Goal: Information Seeking & Learning: Learn about a topic

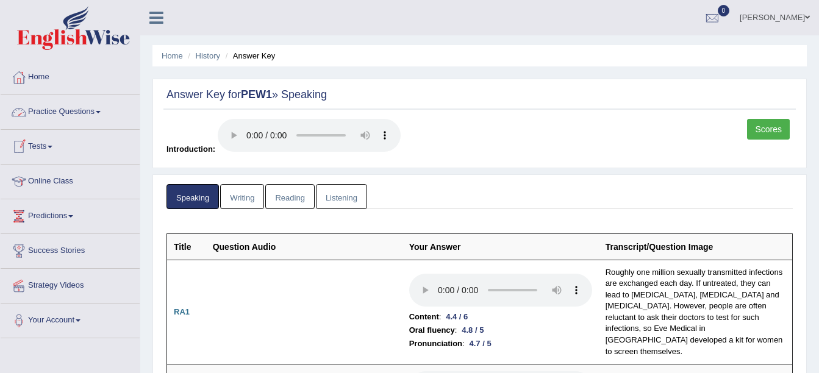
click at [73, 112] on link "Practice Questions" at bounding box center [70, 110] width 139 height 30
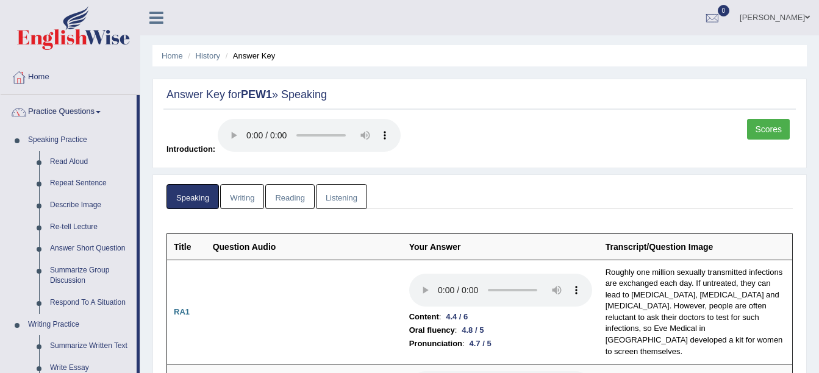
click at [34, 80] on link "Home" at bounding box center [70, 75] width 139 height 30
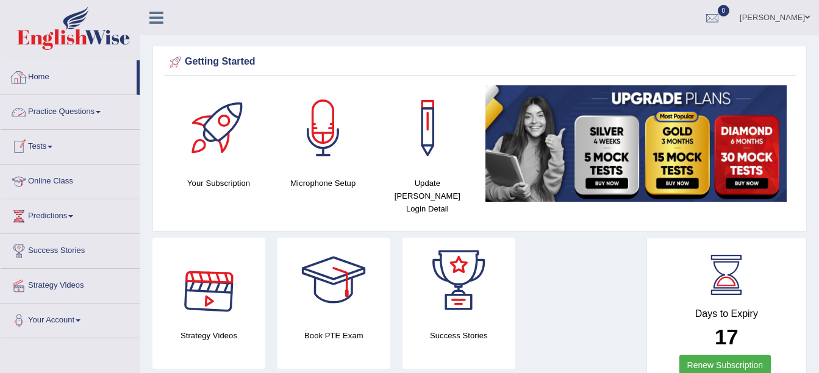
click at [66, 110] on link "Practice Questions" at bounding box center [70, 110] width 139 height 30
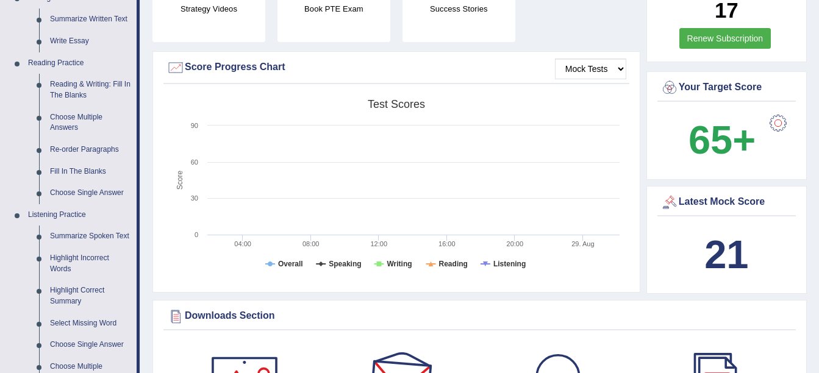
scroll to position [305, 0]
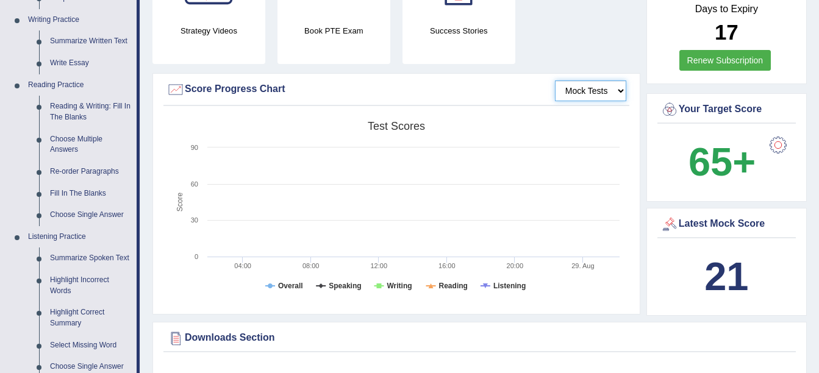
drag, startPoint x: 574, startPoint y: 74, endPoint x: 571, endPoint y: 84, distance: 10.6
click at [571, 84] on select "Mock Tests" at bounding box center [590, 90] width 71 height 21
click at [555, 80] on select "Mock Tests" at bounding box center [590, 90] width 71 height 21
drag, startPoint x: 619, startPoint y: 81, endPoint x: 655, endPoint y: 71, distance: 37.3
click at [618, 80] on select "Mock Tests" at bounding box center [590, 90] width 71 height 21
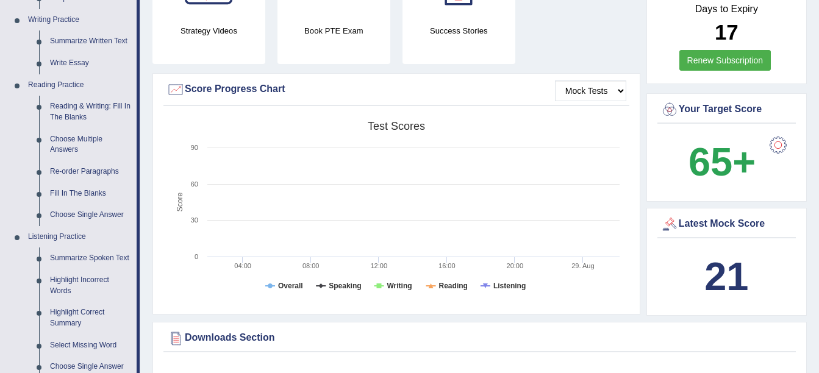
click at [498, 99] on div "Mock Tests Score Progress Chart Created with Highcharts 7.1.2 Score Test scores…" at bounding box center [396, 193] width 488 height 241
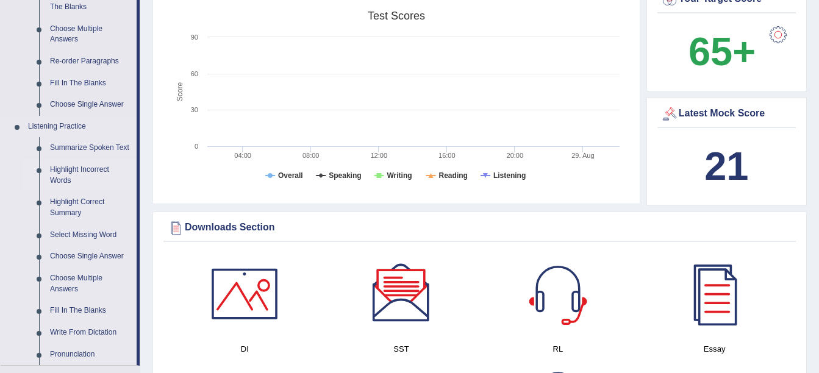
scroll to position [427, 0]
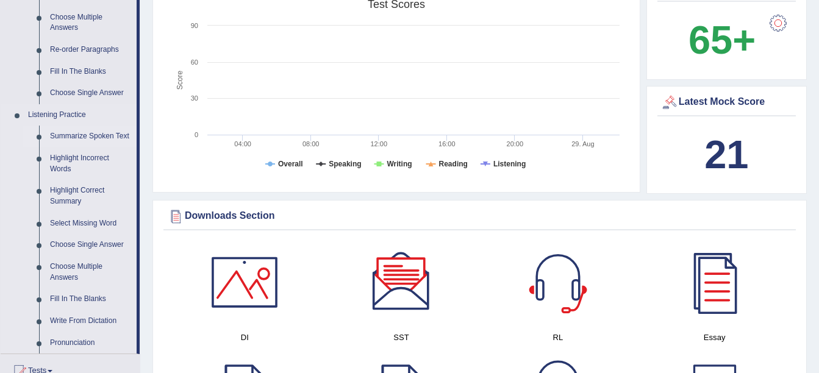
click at [71, 133] on link "Summarize Spoken Text" at bounding box center [91, 137] width 92 height 22
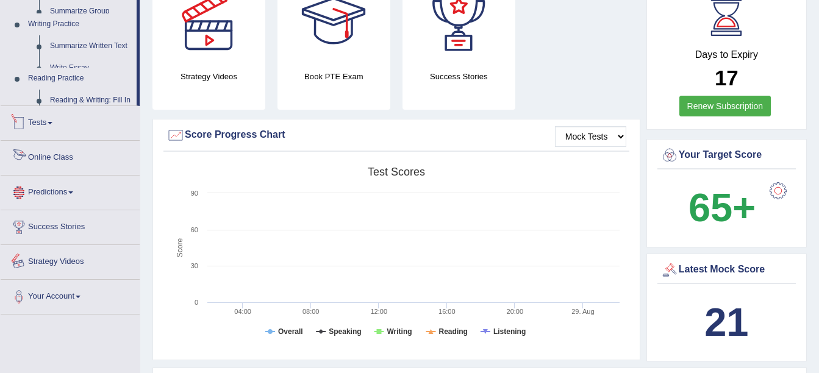
scroll to position [402, 0]
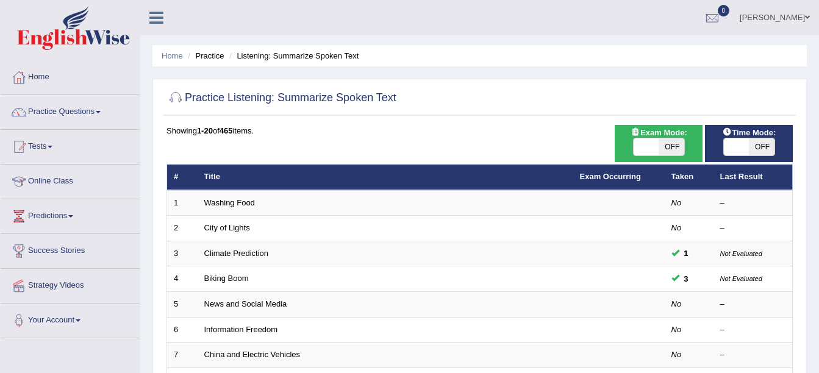
drag, startPoint x: 665, startPoint y: 148, endPoint x: 654, endPoint y: 162, distance: 17.8
click at [661, 149] on span "OFF" at bounding box center [671, 146] width 26 height 17
checkbox input "true"
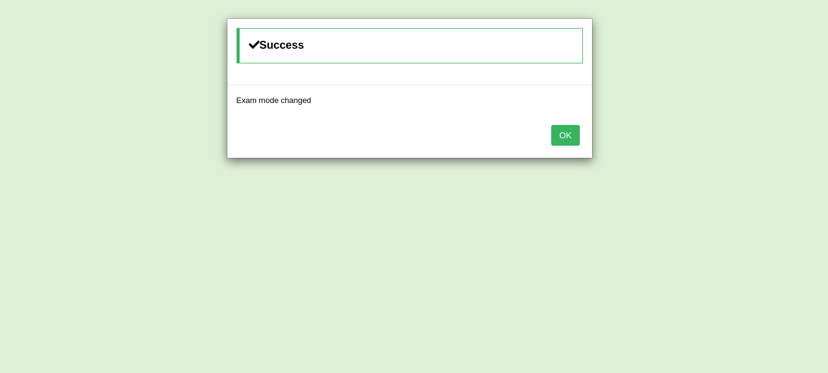
drag, startPoint x: 560, startPoint y: 141, endPoint x: 556, endPoint y: 159, distance: 18.1
click at [557, 135] on button "OK" at bounding box center [565, 135] width 28 height 21
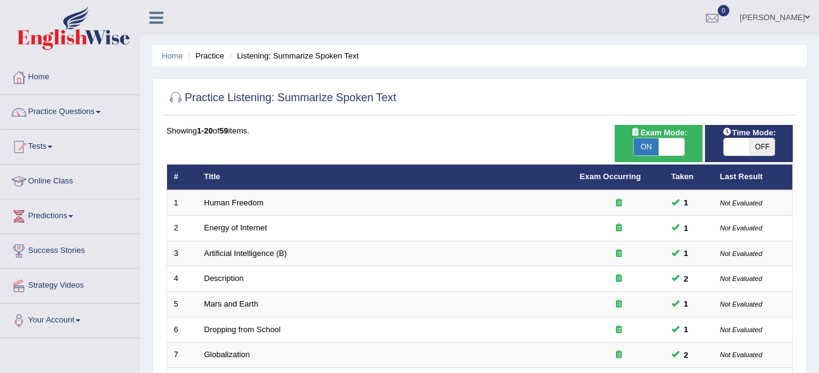
drag, startPoint x: 767, startPoint y: 152, endPoint x: 758, endPoint y: 151, distance: 8.6
click at [767, 149] on span "OFF" at bounding box center [762, 146] width 26 height 17
checkbox input "true"
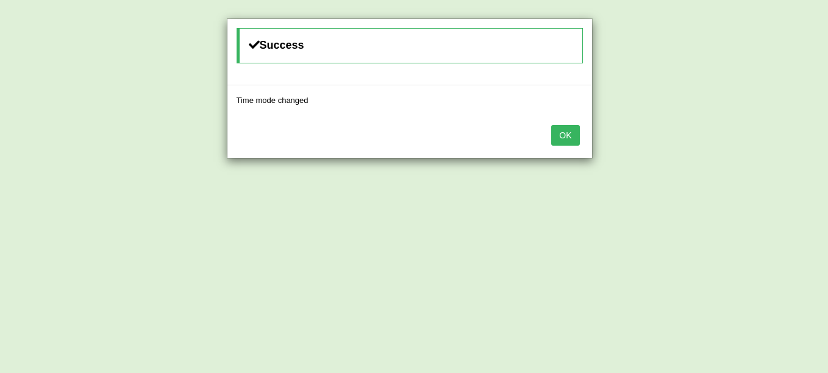
drag, startPoint x: 563, startPoint y: 125, endPoint x: 561, endPoint y: 142, distance: 17.2
click at [561, 138] on button "OK" at bounding box center [565, 135] width 28 height 21
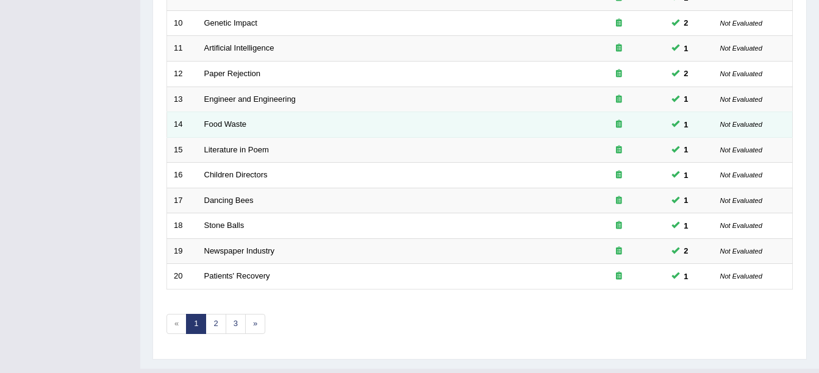
scroll to position [427, 0]
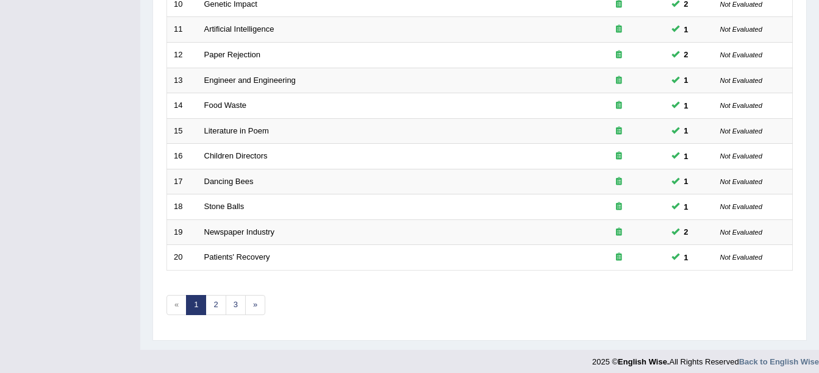
click at [217, 321] on div "Showing 1-20 of 59 items. # Title Exam Occurring Taken Last Result 1 Human Free…" at bounding box center [479, 14] width 626 height 632
click at [213, 311] on link "2" at bounding box center [215, 305] width 20 height 20
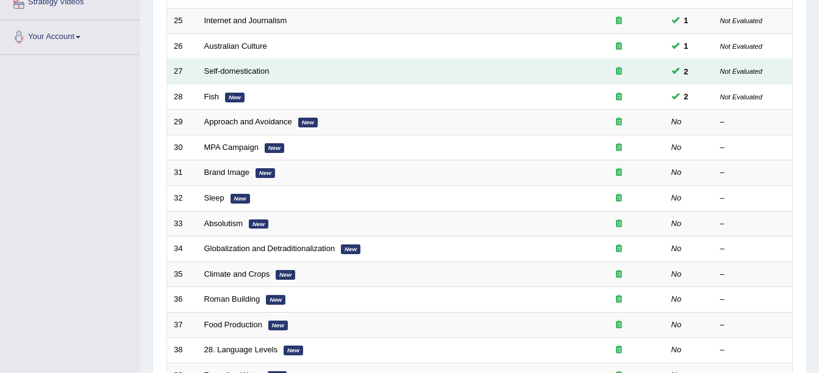
scroll to position [305, 0]
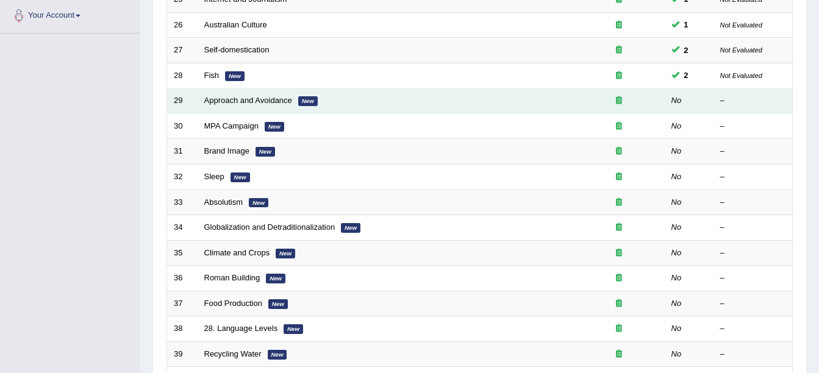
click at [215, 116] on td "MPA Campaign New" at bounding box center [386, 126] width 376 height 26
drag, startPoint x: 218, startPoint y: 112, endPoint x: 226, endPoint y: 99, distance: 14.7
click at [226, 100] on td "Approach and Avoidance New" at bounding box center [386, 101] width 376 height 26
drag, startPoint x: 226, startPoint y: 99, endPoint x: 223, endPoint y: 108, distance: 9.1
click at [223, 108] on td "Approach and Avoidance New" at bounding box center [386, 101] width 376 height 26
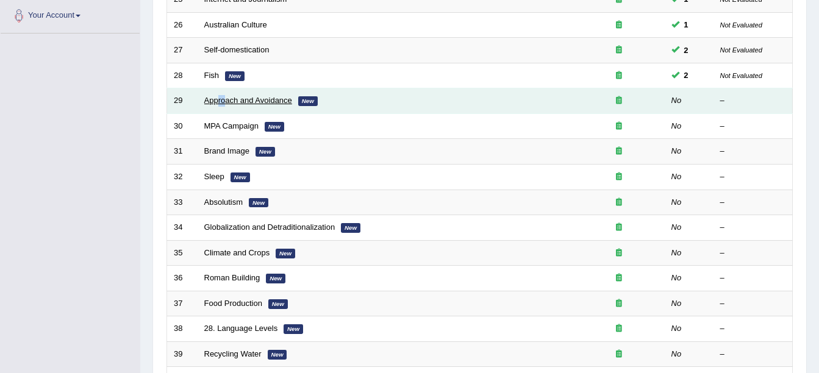
click at [263, 101] on link "Approach and Avoidance" at bounding box center [248, 100] width 88 height 9
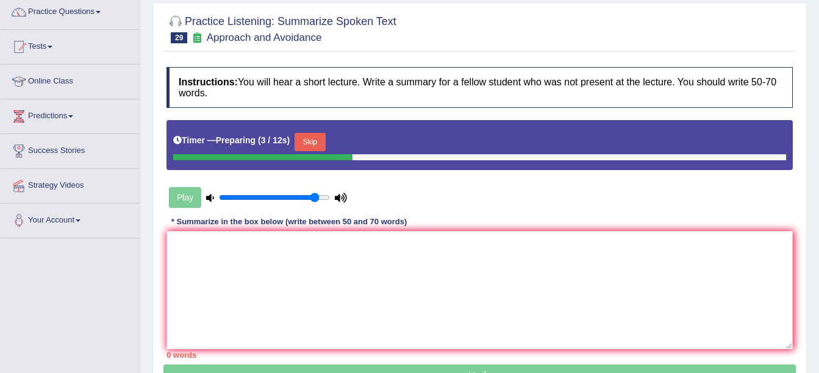
scroll to position [122, 0]
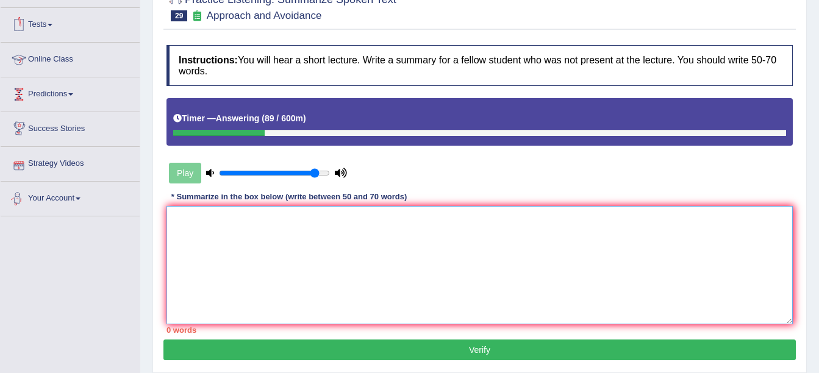
drag, startPoint x: 231, startPoint y: 206, endPoint x: 238, endPoint y: 200, distance: 9.5
click at [238, 200] on div "Instructions: You will hear a short lecture. Write a summary for a fellow stude…" at bounding box center [479, 189] width 632 height 301
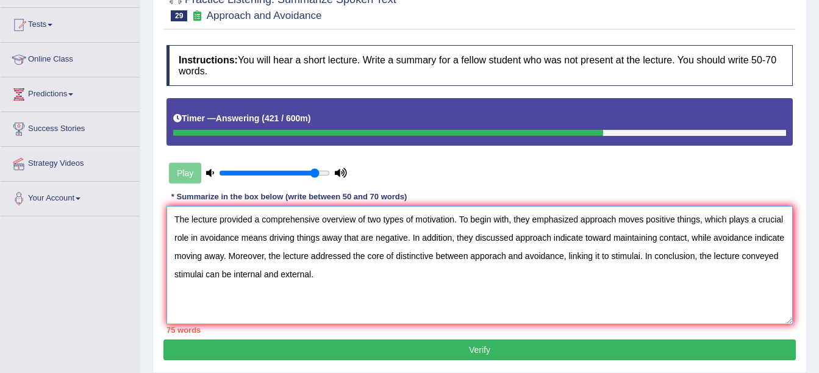
click at [639, 256] on textarea "The lecture provided a comprehensive overview of two types of motivation. To be…" at bounding box center [479, 265] width 626 height 118
click at [700, 254] on textarea "The lecture provided a comprehensive overview of two types of motivation. To be…" at bounding box center [479, 265] width 626 height 118
drag, startPoint x: 707, startPoint y: 252, endPoint x: 718, endPoint y: 248, distance: 11.6
click at [716, 249] on textarea "The lecture provided a comprehensive overview of two types of motivation. To be…" at bounding box center [479, 265] width 626 height 118
drag, startPoint x: 705, startPoint y: 255, endPoint x: 716, endPoint y: 250, distance: 12.0
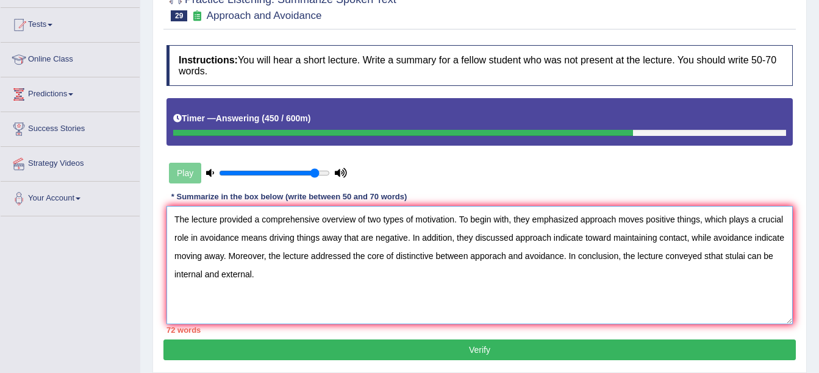
click at [715, 252] on textarea "The lecture provided a comprehensive overview of two types of motivation. To be…" at bounding box center [479, 265] width 626 height 118
click at [708, 272] on textarea "The lecture provided a comprehensive overview of two types of motivation. To be…" at bounding box center [479, 265] width 626 height 118
click at [699, 255] on textarea "The lecture provided a comprehensive overview of two types of motivation. To be…" at bounding box center [479, 265] width 626 height 118
click at [580, 238] on textarea "The lecture provided a comprehensive overview of two types of motivation. To be…" at bounding box center [479, 265] width 626 height 118
type textarea "The lecture provided a comprehensive overview of two types of motivation. To be…"
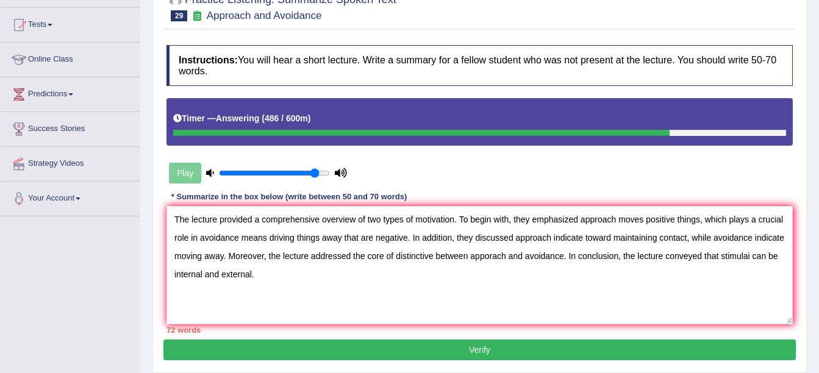
click at [416, 351] on button "Verify" at bounding box center [479, 350] width 632 height 21
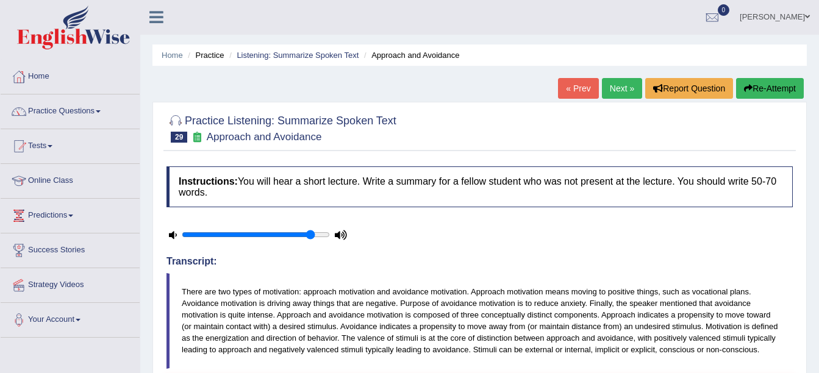
scroll to position [0, 0]
click at [622, 87] on link "Next »" at bounding box center [622, 89] width 40 height 21
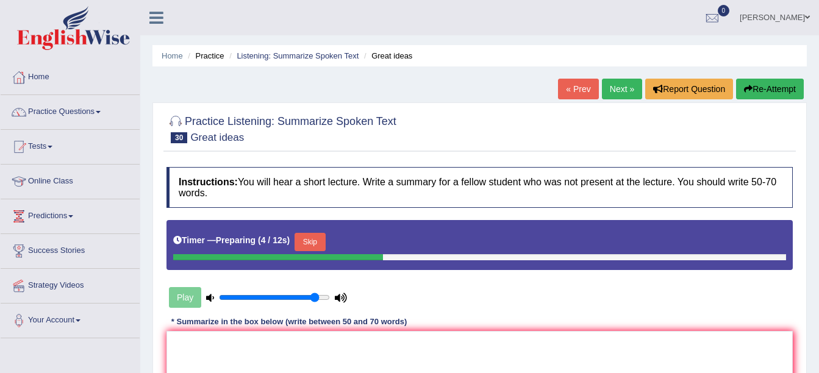
click at [318, 243] on button "Skip" at bounding box center [309, 242] width 30 height 18
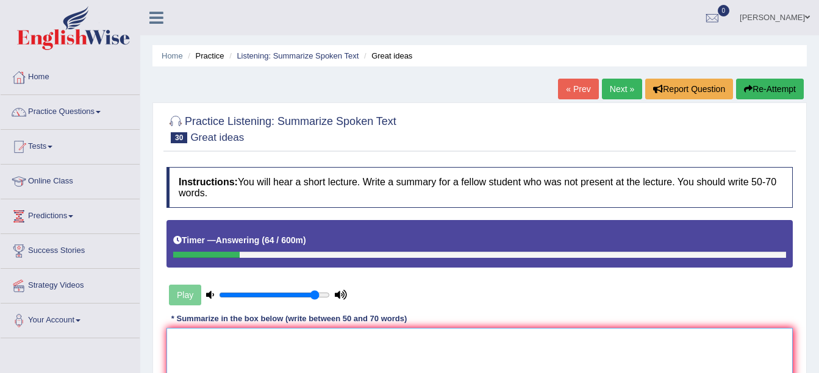
drag, startPoint x: 354, startPoint y: 350, endPoint x: 361, endPoint y: 343, distance: 9.9
drag, startPoint x: 362, startPoint y: 343, endPoint x: 328, endPoint y: 339, distance: 33.7
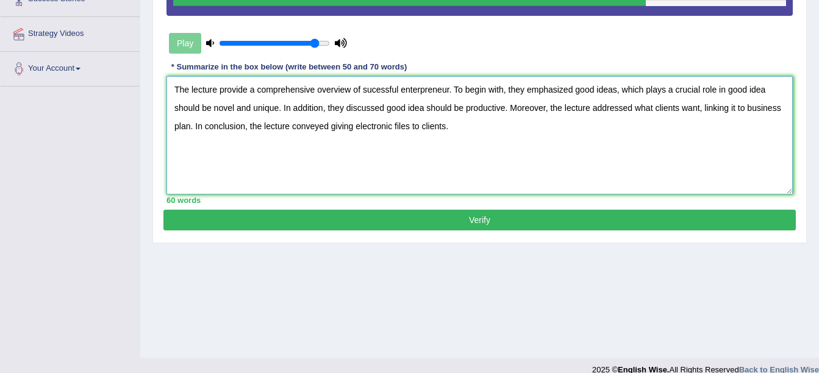
scroll to position [254, 0]
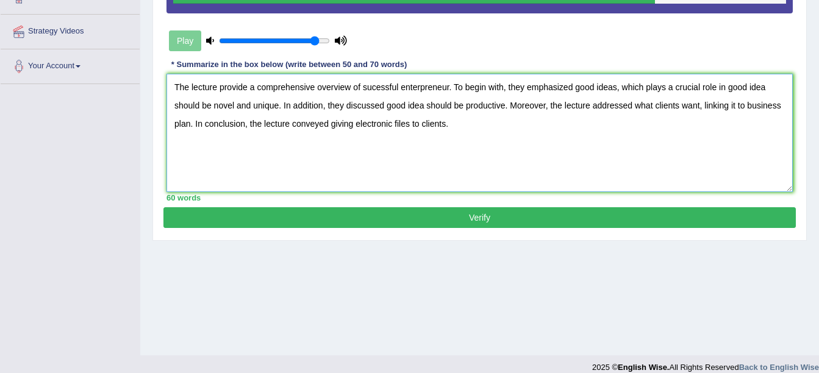
drag, startPoint x: 444, startPoint y: 122, endPoint x: 440, endPoint y: 115, distance: 8.5
click at [441, 116] on textarea "The lecture provide a comprehensive overview of sucessful enterpreneur. To begi…" at bounding box center [479, 133] width 626 height 118
drag, startPoint x: 491, startPoint y: 136, endPoint x: 480, endPoint y: 133, distance: 10.8
click at [480, 134] on textarea "The lecture provide a comprehensive overview of sucessful enterpreneur. To begi…" at bounding box center [479, 133] width 626 height 118
drag, startPoint x: 522, startPoint y: 126, endPoint x: 521, endPoint y: 114, distance: 11.6
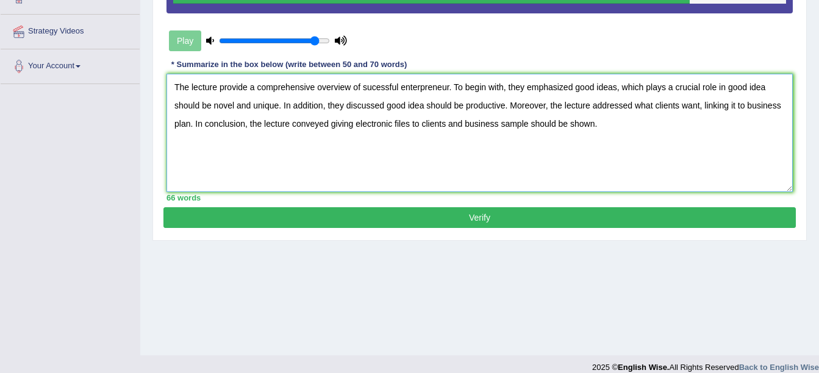
click at [521, 111] on textarea "The lecture provide a comprehensive overview of sucessful enterpreneur. To begi…" at bounding box center [479, 133] width 626 height 118
drag, startPoint x: 533, startPoint y: 152, endPoint x: 527, endPoint y: 137, distance: 15.9
click at [530, 139] on textarea "The lecture provide a comprehensive overview of sucessful enterpreneur. To begi…" at bounding box center [479, 133] width 626 height 118
type textarea "The lecture provide a comprehensive overview of sucessful enterpreneur. To begi…"
click at [557, 224] on button "Verify" at bounding box center [479, 217] width 632 height 21
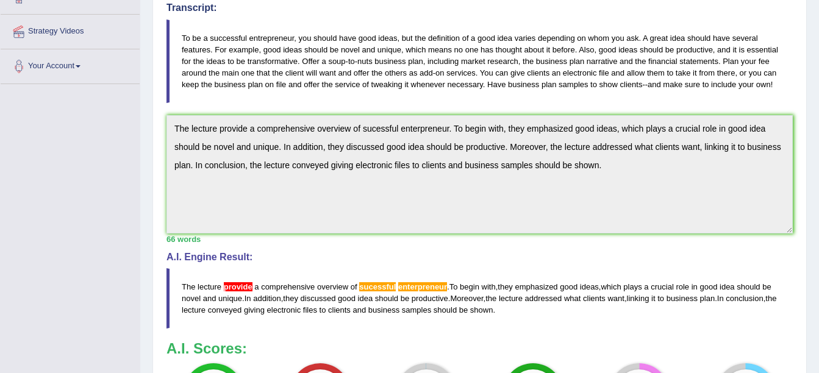
click at [185, 104] on div "Instructions: You will hear a short lecture. Write a summary for a fellow stude…" at bounding box center [479, 176] width 632 height 539
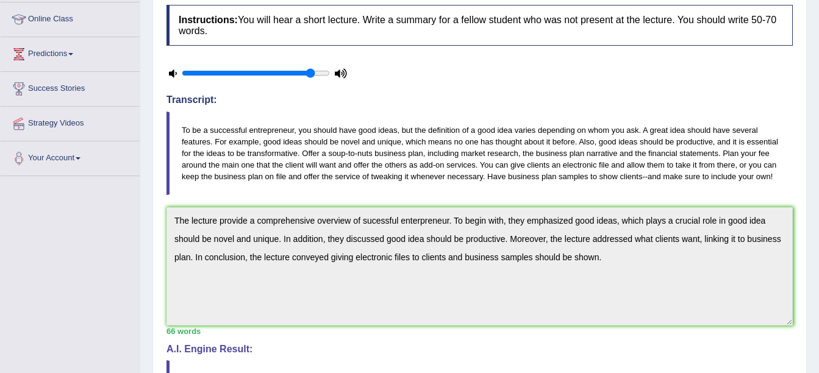
scroll to position [132, 0]
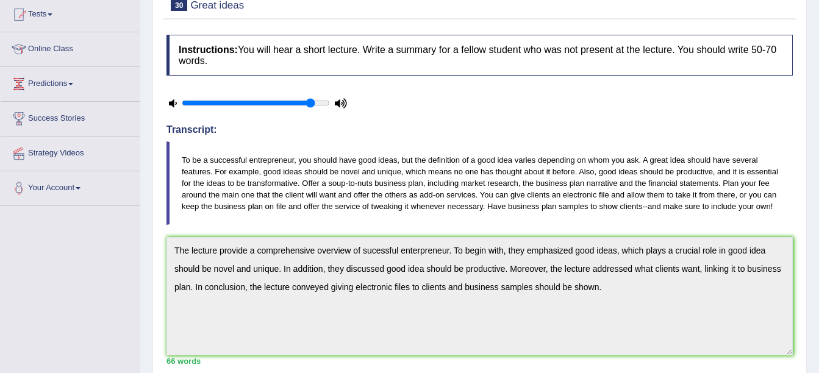
click at [466, 165] on blockquote "To be a successful entrepreneur, you should have good ideas, but the definition…" at bounding box center [479, 183] width 626 height 84
drag, startPoint x: 526, startPoint y: 192, endPoint x: 527, endPoint y: 173, distance: 19.0
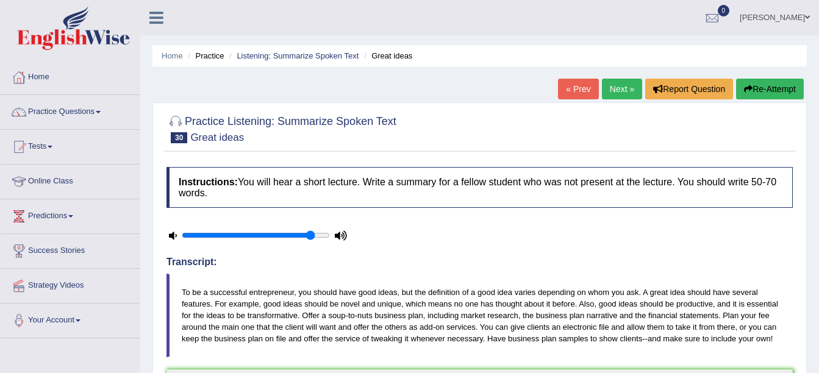
drag, startPoint x: 781, startPoint y: 82, endPoint x: 760, endPoint y: 82, distance: 20.7
click at [767, 82] on button "Re-Attempt" at bounding box center [770, 89] width 68 height 21
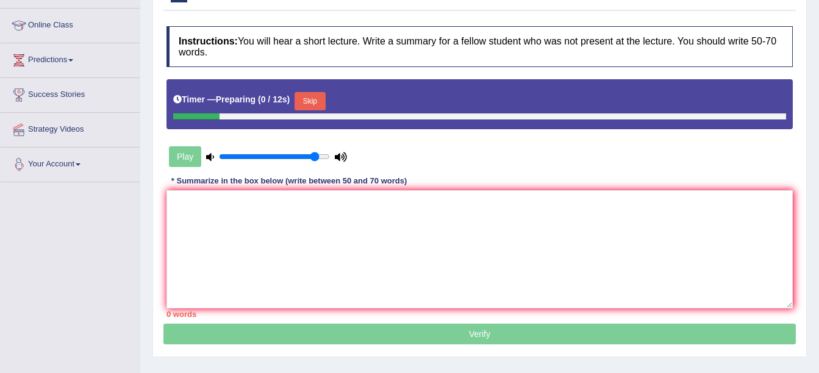
scroll to position [183, 0]
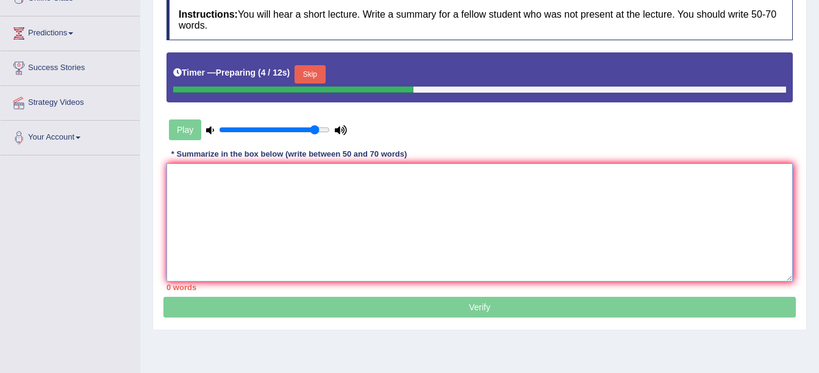
drag, startPoint x: 199, startPoint y: 188, endPoint x: 252, endPoint y: 207, distance: 56.9
click at [252, 209] on textarea at bounding box center [479, 222] width 626 height 118
drag, startPoint x: 241, startPoint y: 203, endPoint x: 241, endPoint y: 196, distance: 6.7
drag, startPoint x: 241, startPoint y: 196, endPoint x: 547, endPoint y: 49, distance: 339.2
click at [665, 111] on div "Play" at bounding box center [479, 98] width 638 height 93
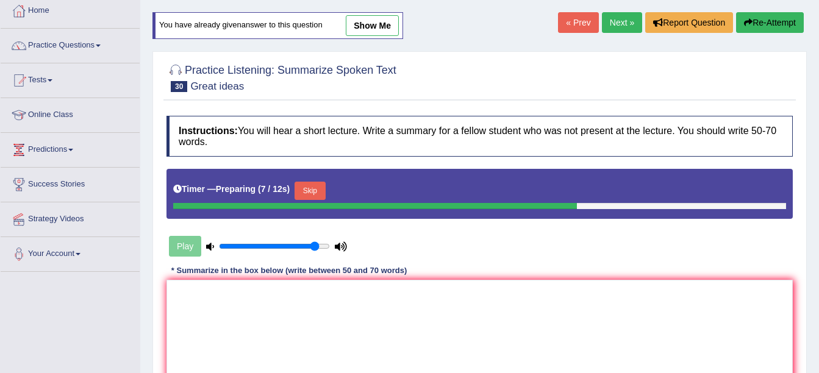
scroll to position [61, 0]
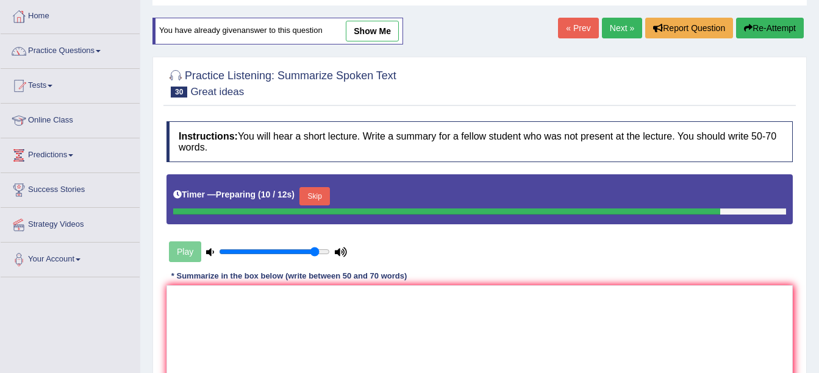
click at [366, 30] on link "show me" at bounding box center [372, 31] width 53 height 21
type textarea "The lecture provide a comprehensive overview of sucessful enterpreneur. To begi…"
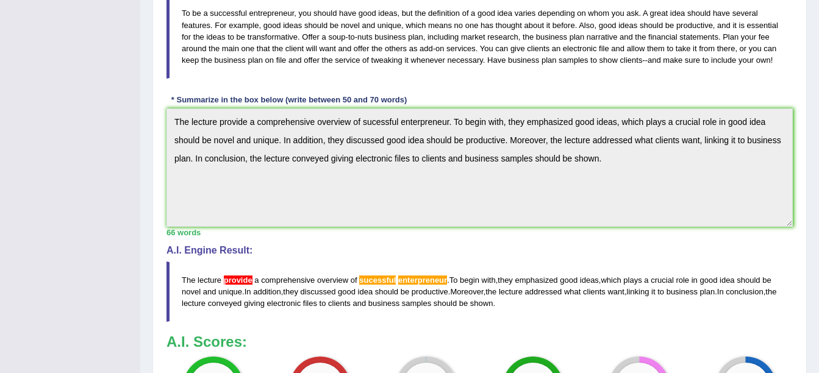
scroll to position [366, 0]
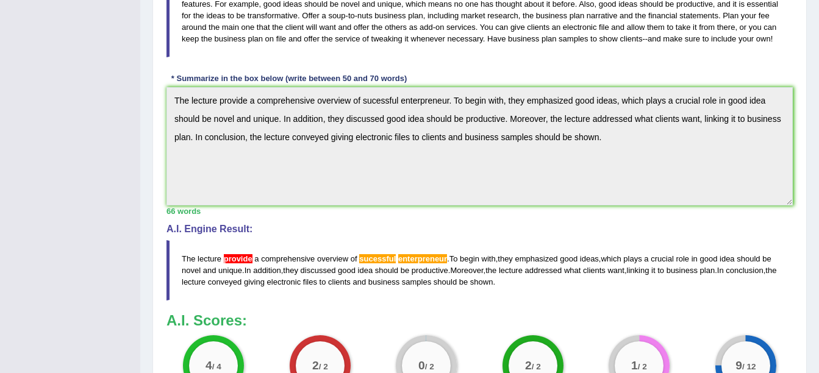
click at [291, 77] on div "Instructions: You will hear a short lecture. Write a summary for a fellow stude…" at bounding box center [479, 109] width 632 height 616
click at [638, 119] on div "Instructions: You will hear a short lecture. Write a summary for a fellow stude…" at bounding box center [479, 109] width 632 height 616
drag, startPoint x: 612, startPoint y: 79, endPoint x: 180, endPoint y: 43, distance: 433.1
click at [180, 44] on div "Instructions: You will hear a short lecture. Write a summary for a fellow stude…" at bounding box center [479, 109] width 632 height 616
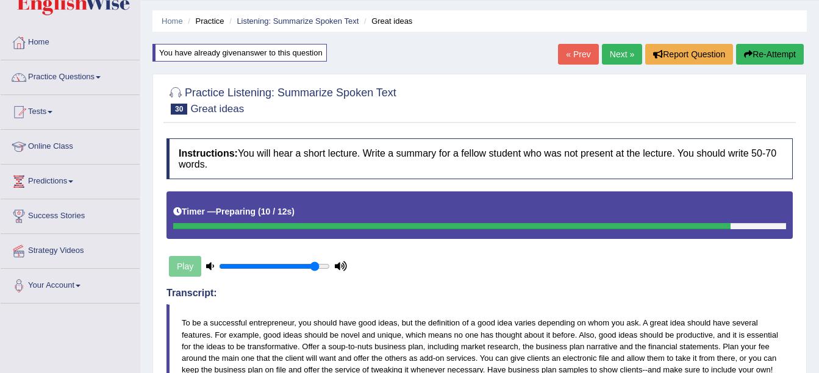
scroll to position [0, 0]
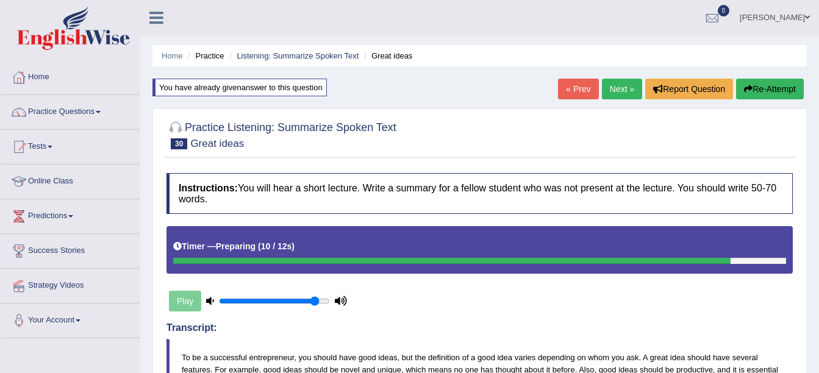
drag, startPoint x: 762, startPoint y: 88, endPoint x: 755, endPoint y: 88, distance: 6.7
click at [759, 88] on button "Re-Attempt" at bounding box center [770, 89] width 68 height 21
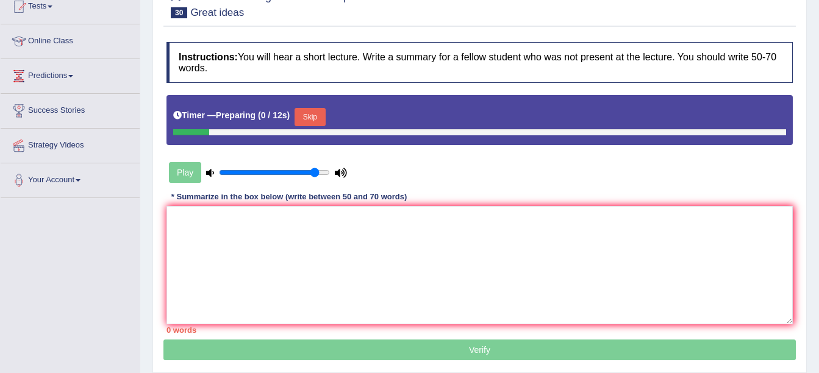
scroll to position [183, 0]
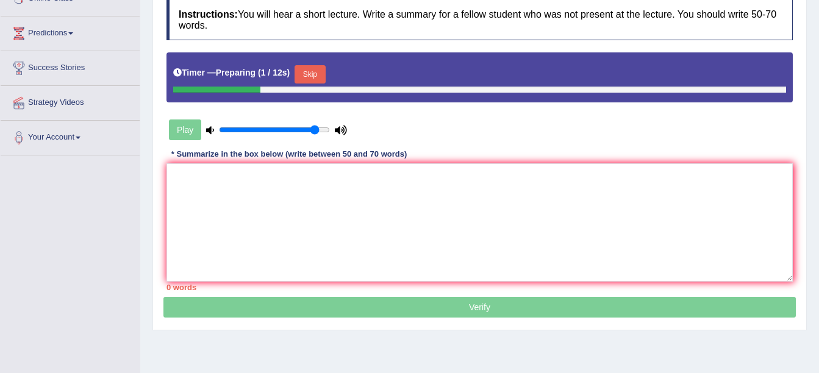
drag, startPoint x: 327, startPoint y: 69, endPoint x: 318, endPoint y: 73, distance: 9.8
click at [318, 73] on div "Timer — Preparing ( 1 / 12s ) Skip" at bounding box center [479, 74] width 613 height 24
click at [318, 78] on button "Skip" at bounding box center [309, 74] width 30 height 18
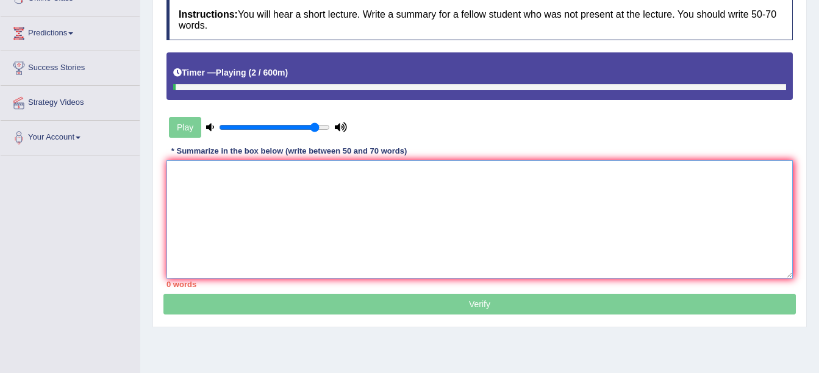
paste textarea "he lecture provide a comprehensive overview of sucessful enterpreneur. To begin…"
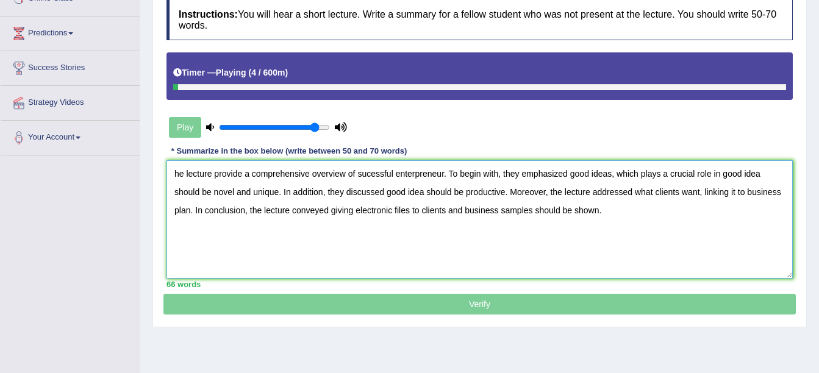
click at [170, 162] on textarea "he lecture provide a comprehensive overview of sucessful enterpreneur. To begin…" at bounding box center [479, 219] width 626 height 118
click at [243, 177] on textarea "The lecture provide a comprehensive overview of sucessful enterpreneur. To begi…" at bounding box center [479, 219] width 626 height 118
drag, startPoint x: 246, startPoint y: 178, endPoint x: 246, endPoint y: 171, distance: 7.3
click at [246, 171] on textarea "The lecture provide a comprehensive overview of sucessful enterpreneur. To begi…" at bounding box center [479, 219] width 626 height 118
click at [380, 169] on textarea "The lecture provided a comprehensive overview of sucessful enterpreneur. To beg…" at bounding box center [479, 219] width 626 height 118
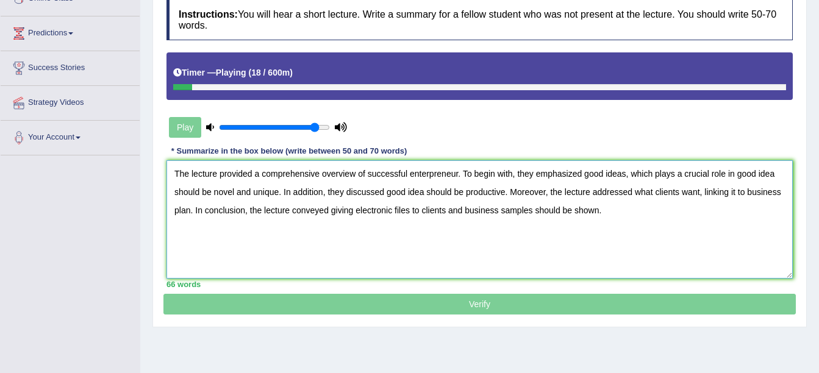
click at [429, 169] on textarea "The lecture provided a comprehensive overview of successful enterpreneur. To be…" at bounding box center [479, 219] width 626 height 118
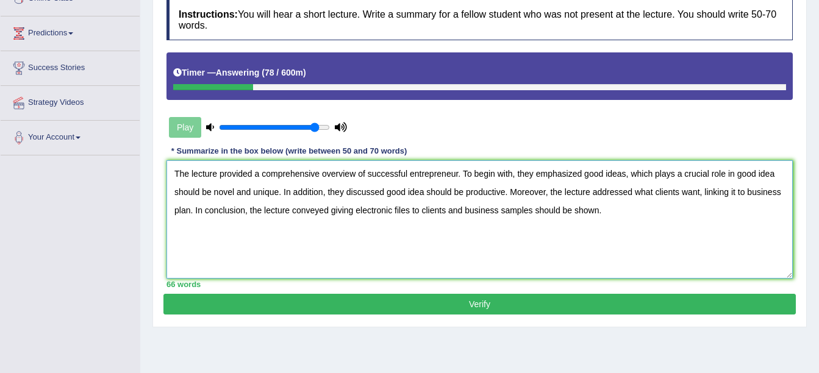
type textarea "The lecture provided a comprehensive overview of successful entrepreneur. To be…"
click at [433, 308] on button "Verify" at bounding box center [479, 304] width 632 height 21
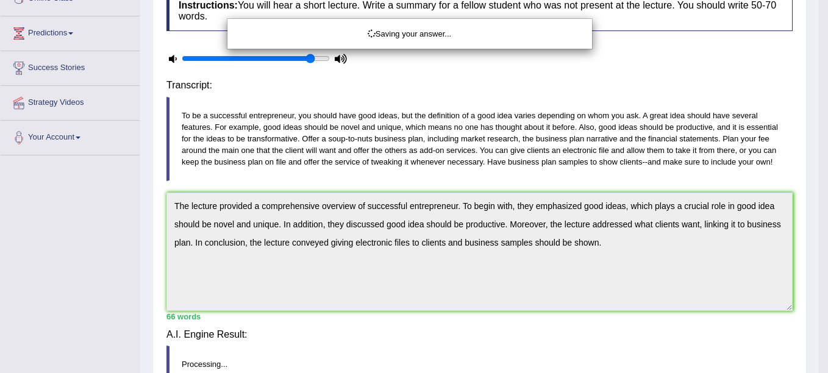
click at [433, 190] on body "Toggle navigation Home Practice Questions Speaking Practice Read Aloud Repeat S…" at bounding box center [414, 3] width 828 height 373
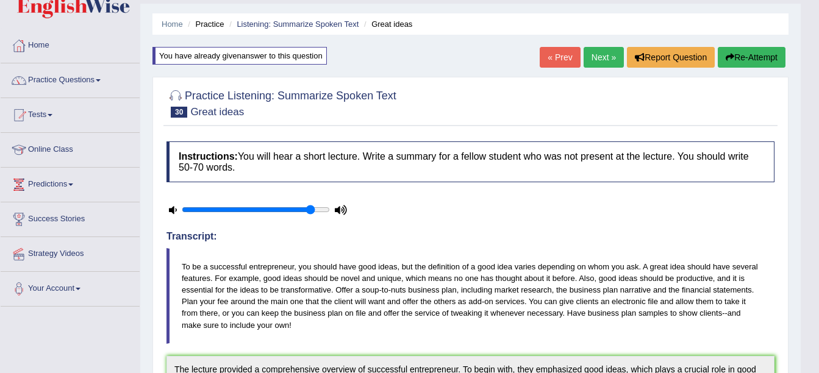
scroll to position [358, 0]
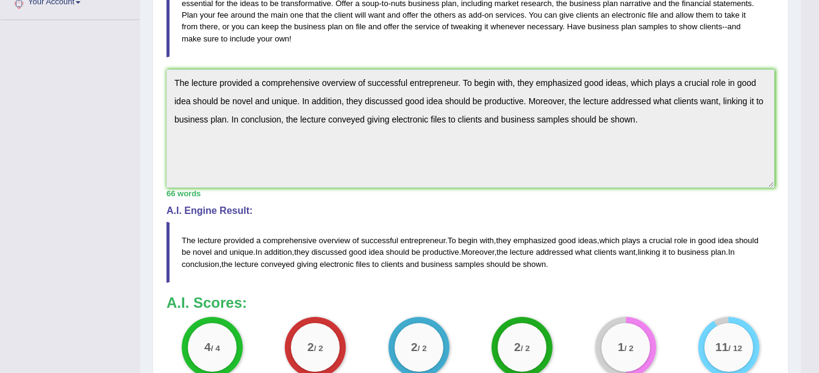
drag, startPoint x: 177, startPoint y: 52, endPoint x: 154, endPoint y: 0, distance: 57.6
click at [196, 62] on div "Instructions: You will hear a short lecture. Write a summary for a fellow stude…" at bounding box center [470, 124] width 614 height 551
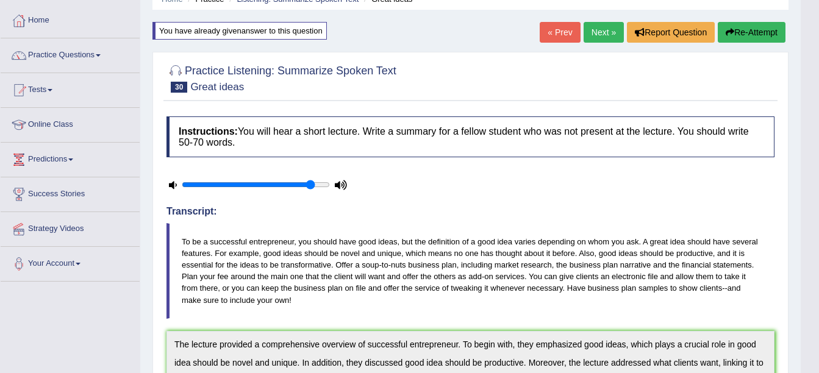
scroll to position [0, 0]
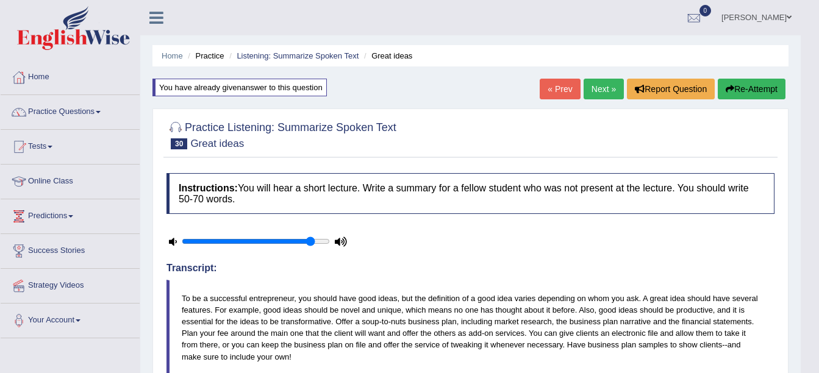
drag, startPoint x: 643, startPoint y: 130, endPoint x: 723, endPoint y: 230, distance: 128.8
drag, startPoint x: 601, startPoint y: 108, endPoint x: 592, endPoint y: 90, distance: 20.4
click at [593, 88] on link "Next »" at bounding box center [603, 89] width 40 height 21
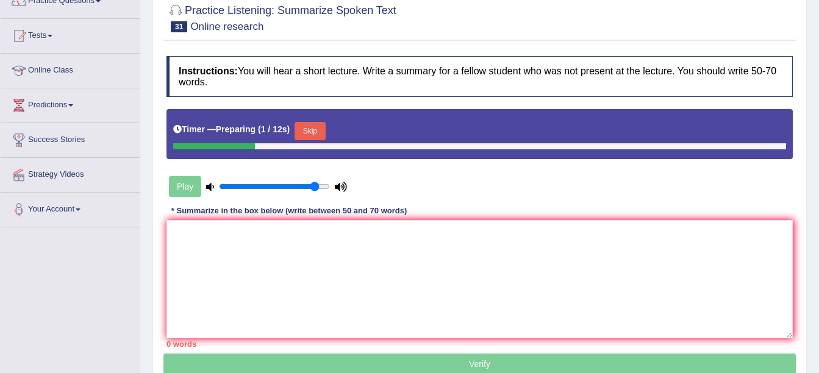
scroll to position [122, 0]
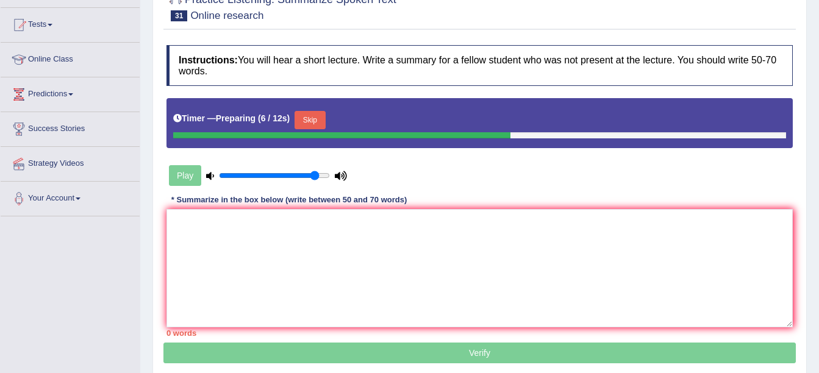
click at [305, 122] on button "Skip" at bounding box center [309, 120] width 30 height 18
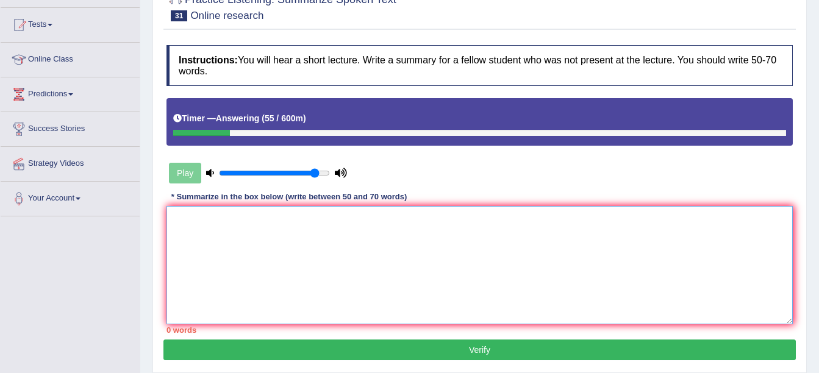
click at [316, 238] on textarea at bounding box center [479, 265] width 626 height 118
paste textarea "he lecture provide a comprehensive overview of sucessful enterpreneur. To begin…"
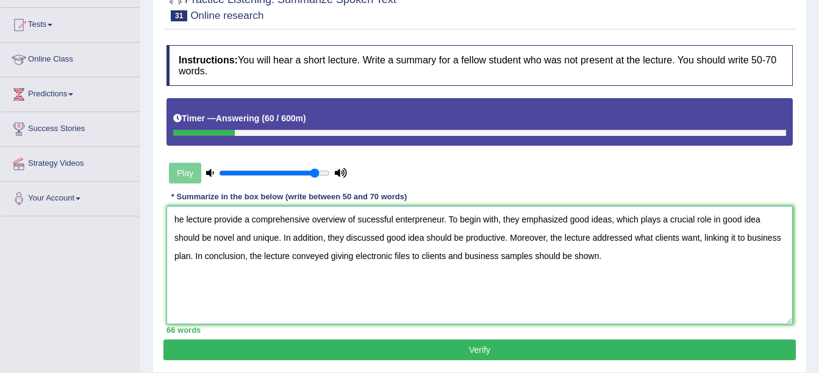
click at [173, 222] on textarea "he lecture provide a comprehensive overview of sucessful enterpreneur. To begin…" at bounding box center [479, 265] width 626 height 118
click at [247, 220] on textarea "The lecture provide a comprehensive overview of sucessful enterpreneur. To begi…" at bounding box center [479, 265] width 626 height 118
click at [451, 219] on textarea "The lecture provided a comprehensive overview of sucessful enterpreneur. To beg…" at bounding box center [479, 265] width 626 height 118
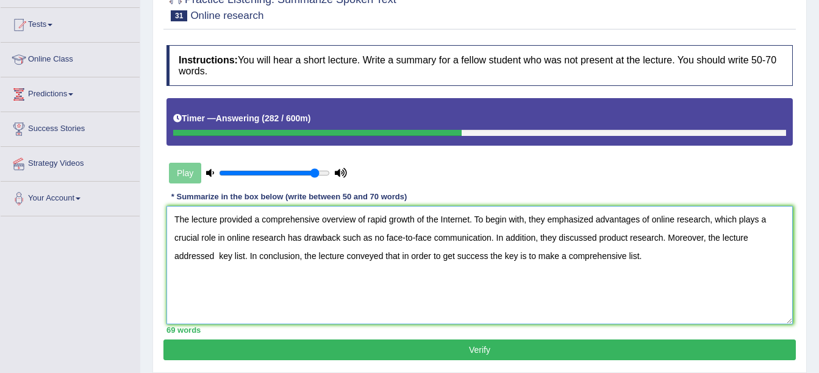
type textarea "The lecture provided a comprehensive overview of rapid growth of the Internet. …"
click at [469, 354] on button "Verify" at bounding box center [479, 350] width 632 height 21
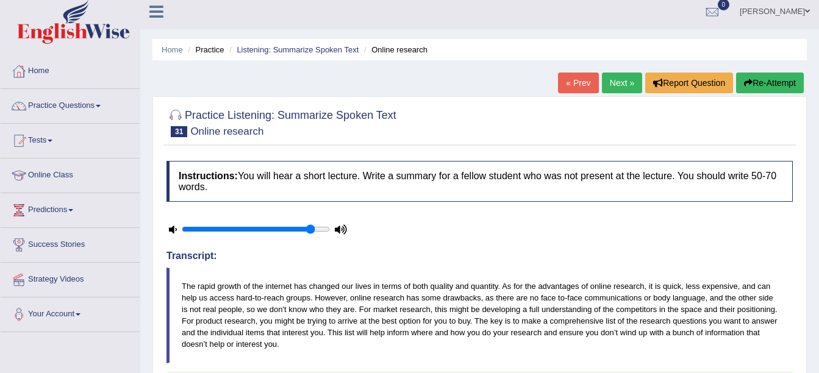
scroll to position [0, 0]
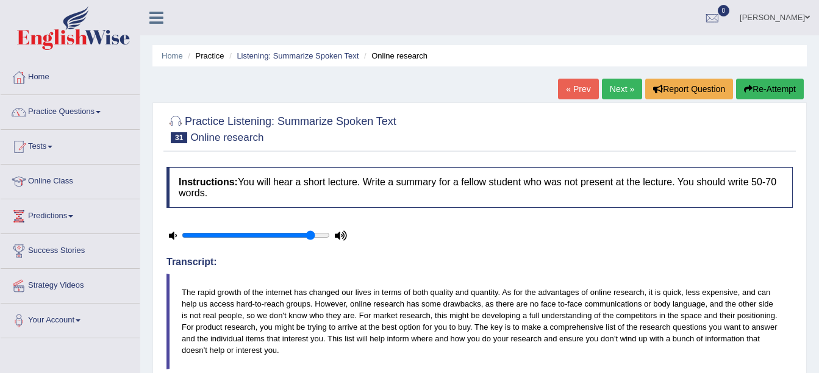
click at [610, 91] on link "Next »" at bounding box center [622, 89] width 40 height 21
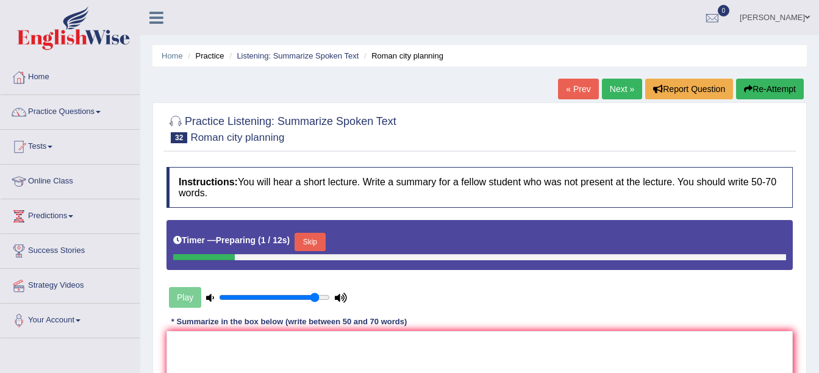
click at [312, 232] on div "Timer — Preparing ( 1 / 12s ) Skip" at bounding box center [479, 242] width 613 height 24
click at [312, 241] on button "Skip" at bounding box center [309, 242] width 30 height 18
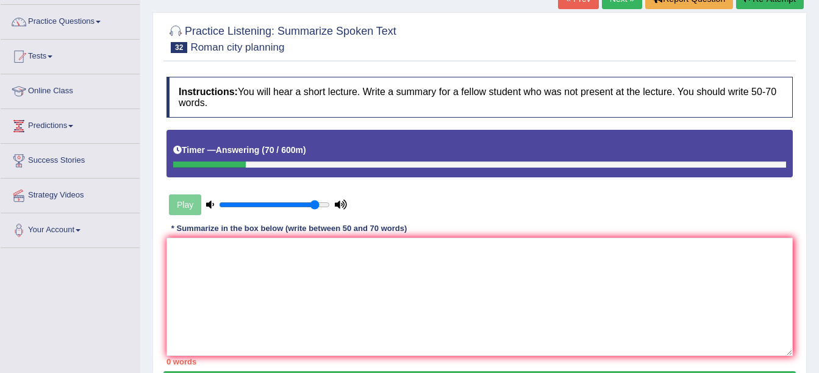
scroll to position [122, 0]
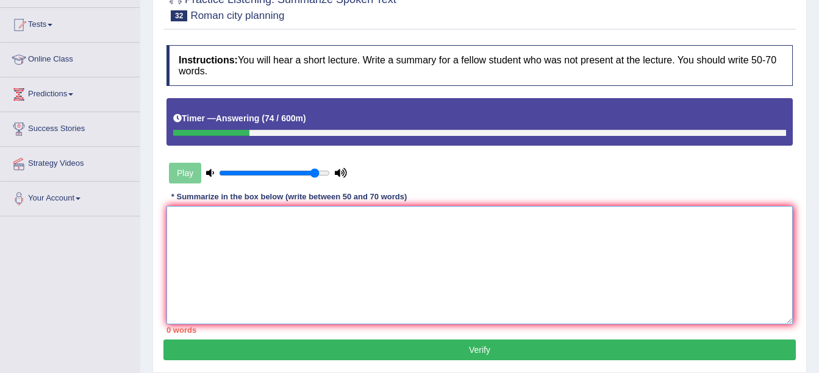
paste textarea "he lecture provide a comprehensive overview of sucessful enterpreneur. To begin…"
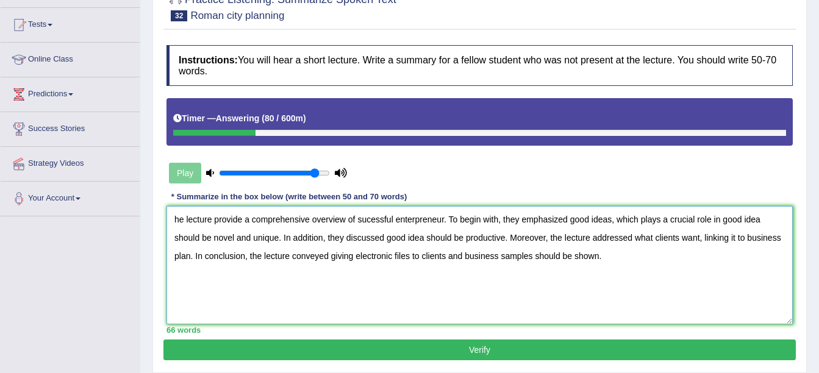
click at [177, 221] on textarea "he lecture provide a comprehensive overview of sucessful enterpreneur. To begin…" at bounding box center [479, 265] width 626 height 118
click at [171, 219] on textarea "he lecture provide a comprehensive overview of sucessful enterpreneur. To begin…" at bounding box center [479, 265] width 626 height 118
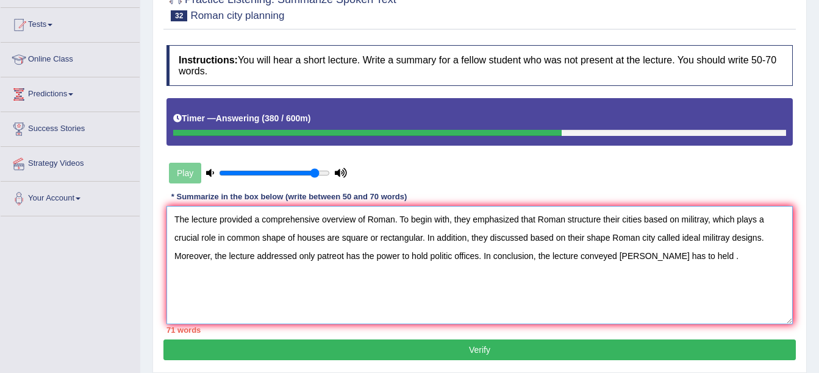
click at [584, 237] on textarea "The lecture provided a comprehensive overview of Roman. To begin with, they emp…" at bounding box center [479, 265] width 626 height 118
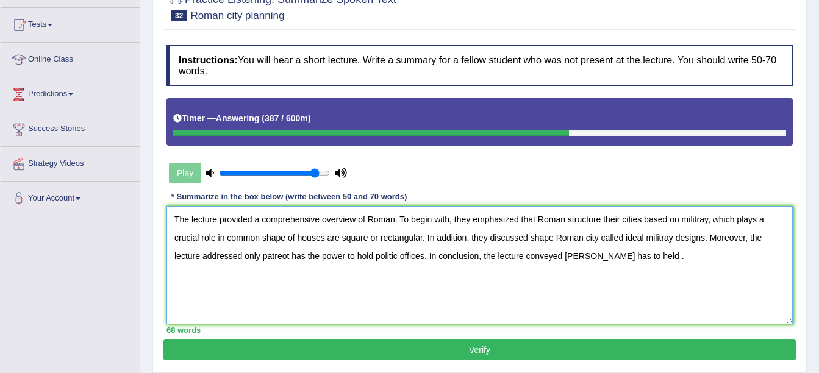
click at [554, 238] on textarea "The lecture provided a comprehensive overview of Roman. To begin with, they emp…" at bounding box center [479, 265] width 626 height 118
click at [607, 258] on textarea "The lecture provided a comprehensive overview of Roman. To begin with, they emp…" at bounding box center [479, 265] width 626 height 118
type textarea "The lecture provided a comprehensive overview of Roman. To begin with, they emp…"
click at [557, 354] on button "Verify" at bounding box center [479, 350] width 632 height 21
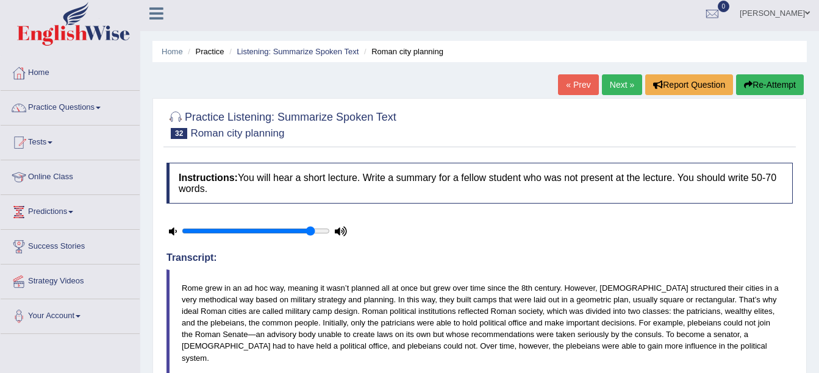
scroll to position [0, 0]
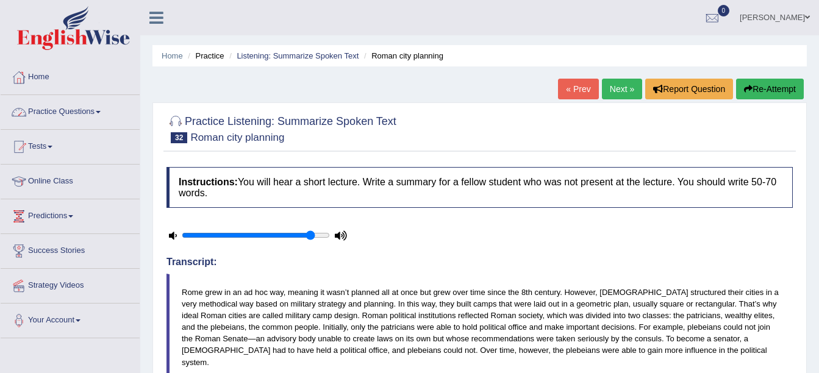
click at [73, 105] on link "Practice Questions" at bounding box center [70, 110] width 139 height 30
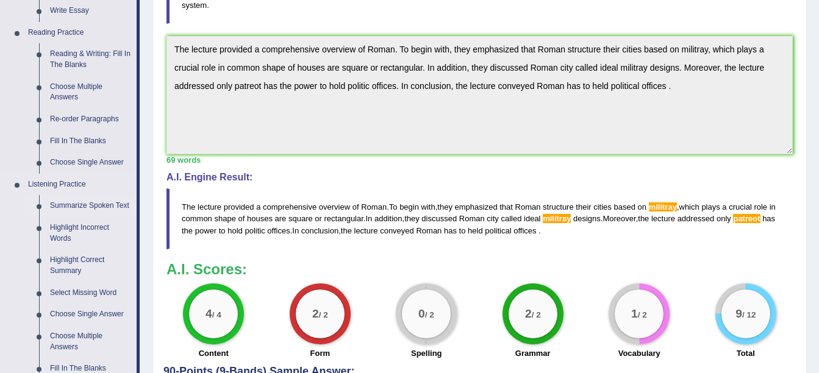
scroll to position [488, 0]
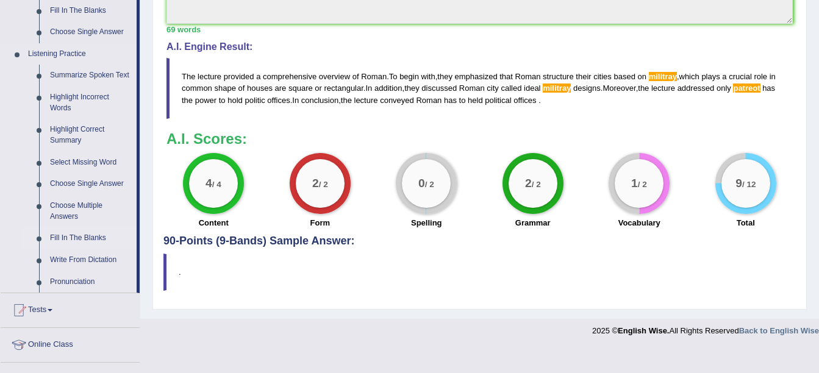
click at [66, 239] on link "Fill In The Blanks" at bounding box center [91, 238] width 92 height 22
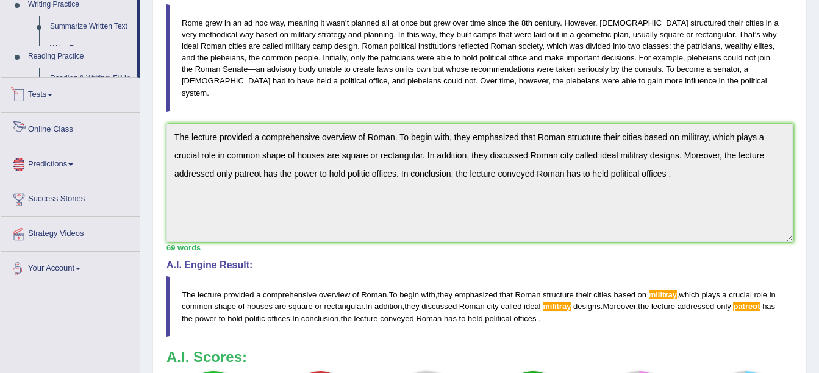
scroll to position [405, 0]
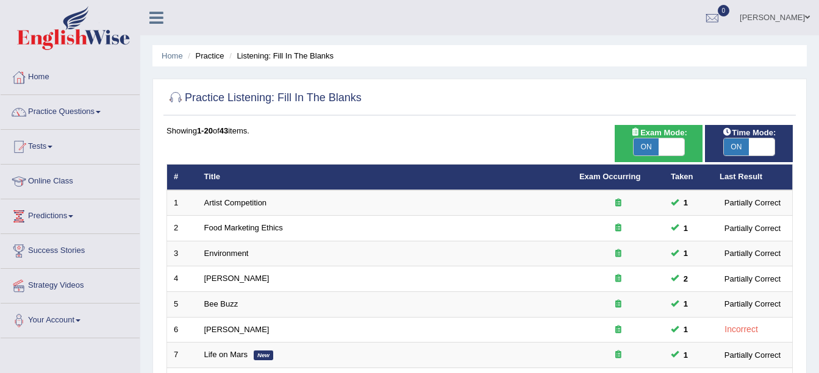
click at [739, 144] on span "ON" at bounding box center [737, 146] width 26 height 17
checkbox input "false"
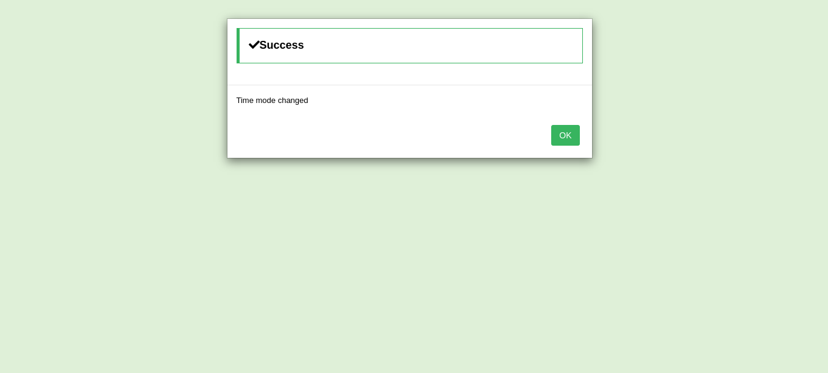
click at [570, 135] on button "OK" at bounding box center [565, 135] width 28 height 21
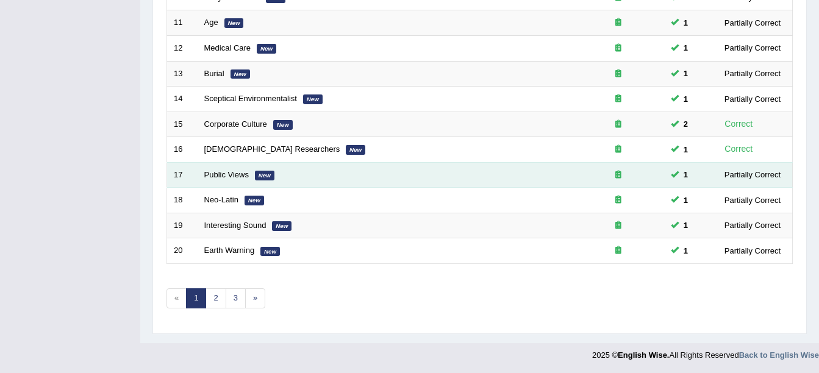
scroll to position [434, 0]
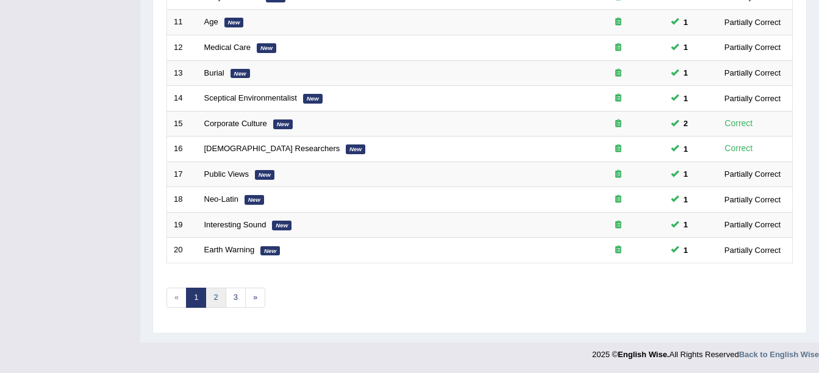
click at [219, 297] on link "2" at bounding box center [215, 298] width 20 height 20
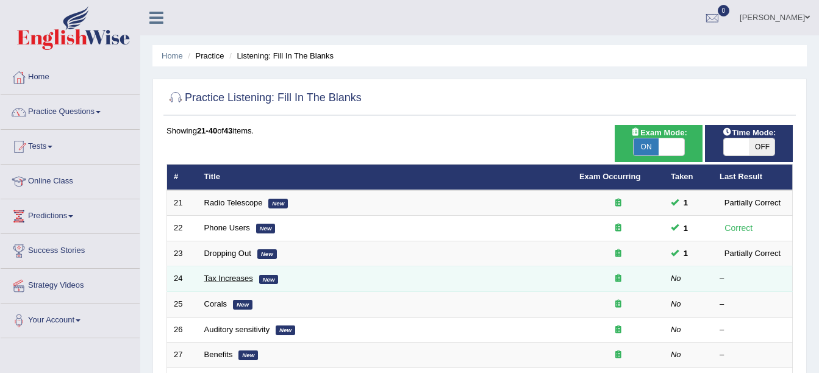
click at [242, 281] on link "Tax Increases" at bounding box center [228, 278] width 49 height 9
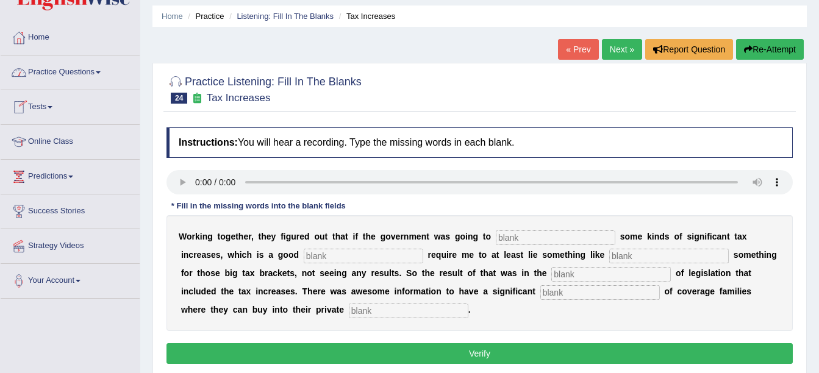
scroll to position [61, 0]
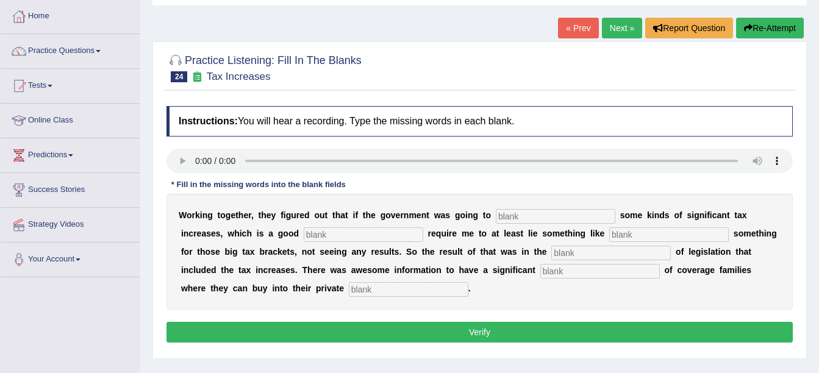
click at [349, 292] on input "text" at bounding box center [408, 289] width 119 height 15
type input "insurance"
click at [540, 266] on input "text" at bounding box center [599, 271] width 119 height 15
type input "expansion"
click at [551, 252] on input "text" at bounding box center [610, 253] width 119 height 15
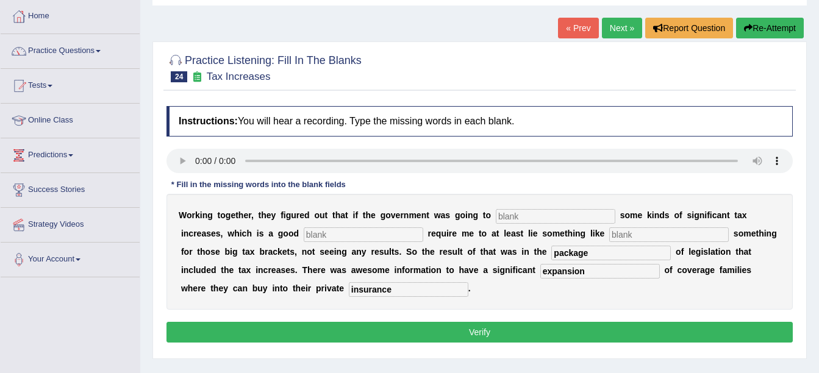
type input "package"
click at [609, 233] on input "text" at bounding box center [668, 234] width 119 height 15
type input "getting"
click at [304, 236] on input "text" at bounding box center [363, 234] width 119 height 15
type input "strategy"
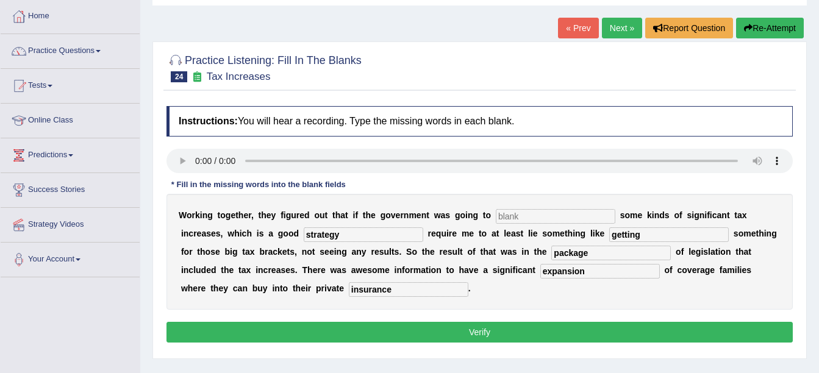
click at [496, 216] on input "text" at bounding box center [555, 216] width 119 height 15
type input "propose"
click at [531, 327] on button "Verify" at bounding box center [479, 332] width 626 height 21
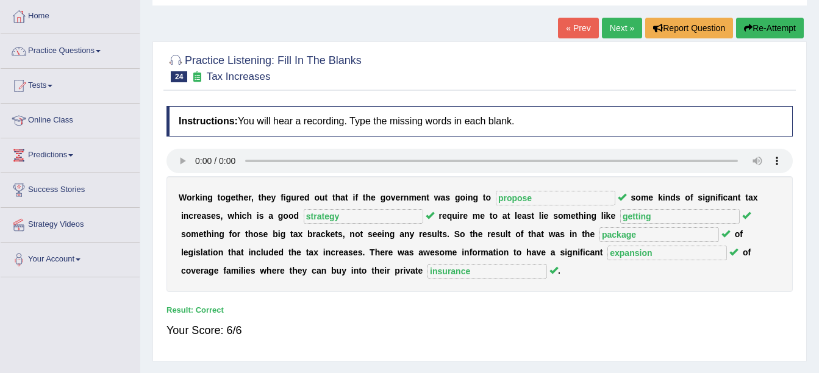
click at [622, 37] on link "Next »" at bounding box center [622, 28] width 40 height 21
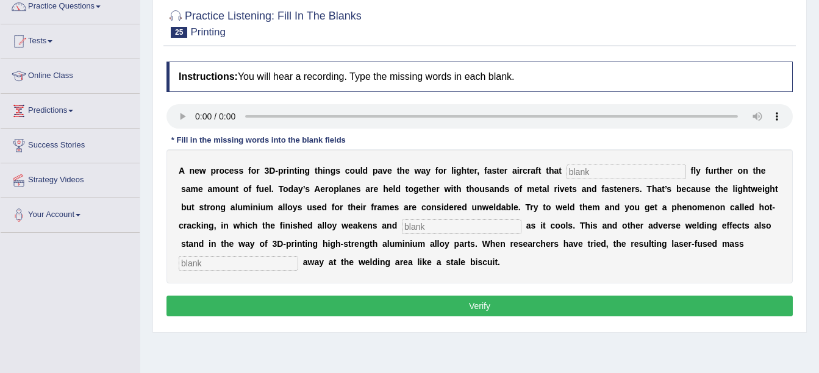
scroll to position [122, 0]
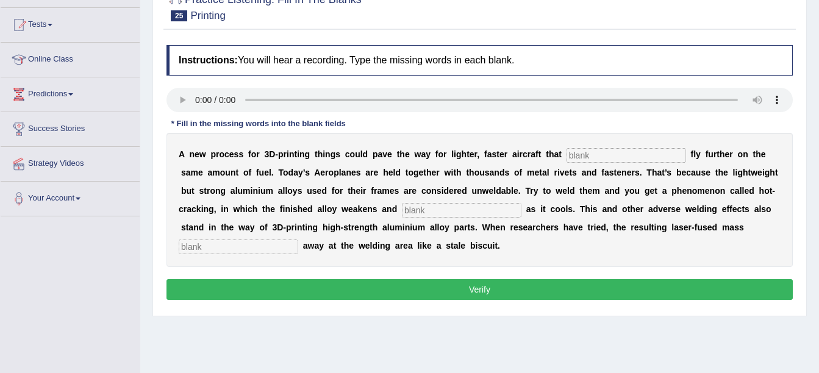
click at [298, 240] on input "text" at bounding box center [238, 247] width 119 height 15
type input "flake"
click at [402, 205] on input "text" at bounding box center [461, 210] width 119 height 15
type input "fracters"
click at [590, 152] on input "text" at bounding box center [625, 155] width 119 height 15
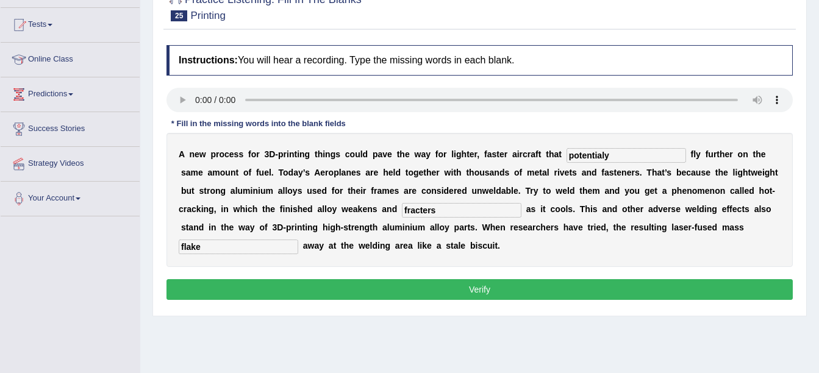
type input "potentialy"
click at [521, 283] on button "Verify" at bounding box center [479, 289] width 626 height 21
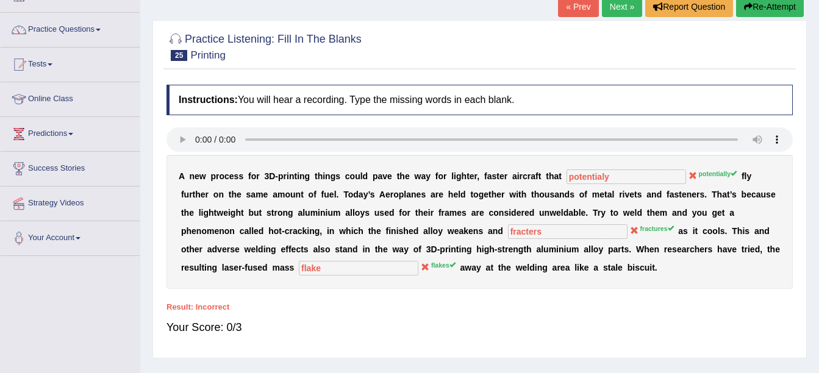
scroll to position [61, 0]
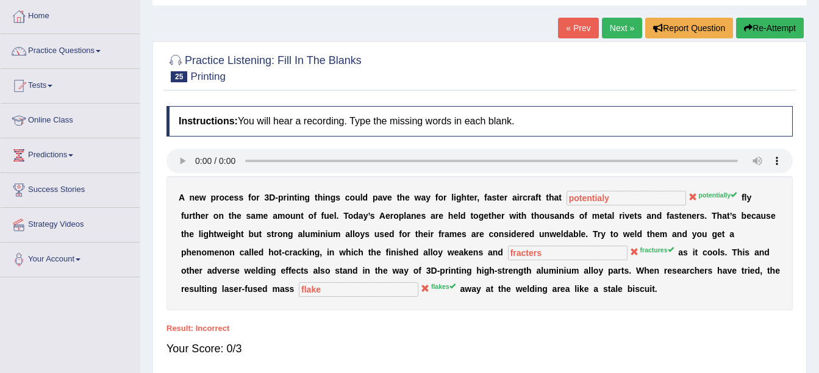
drag, startPoint x: 615, startPoint y: 12, endPoint x: 616, endPoint y: 24, distance: 12.9
click at [615, 19] on div "Home Practice Listening: Fill In The Blanks Printing « Prev Next » Report Quest…" at bounding box center [479, 244] width 679 height 610
click at [617, 24] on link "Next »" at bounding box center [622, 28] width 40 height 21
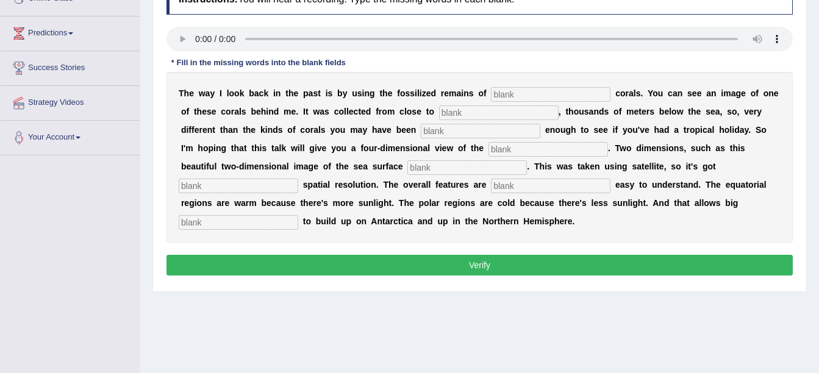
click at [298, 215] on input "text" at bounding box center [238, 222] width 119 height 15
type input "icecaps"
click at [491, 184] on input "text" at bounding box center [550, 186] width 119 height 15
click at [491, 185] on input "extremly" at bounding box center [550, 186] width 119 height 15
type input "extremely"
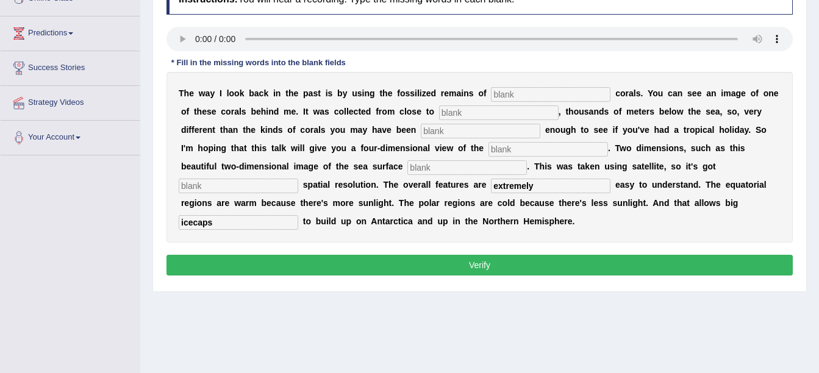
click at [407, 169] on input "text" at bounding box center [466, 167] width 119 height 15
click at [298, 179] on input "text" at bounding box center [238, 186] width 119 height 15
type input "tremendous"
click at [407, 168] on input "text" at bounding box center [466, 167] width 119 height 15
type input "temperature"
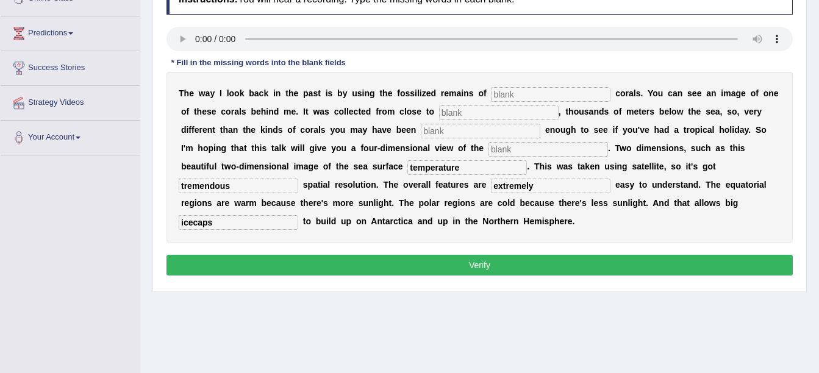
click at [488, 142] on input "text" at bounding box center [547, 149] width 119 height 15
type input "ocean"
click at [421, 125] on input "text" at bounding box center [480, 131] width 119 height 15
type input "[PERSON_NAME]"
click at [439, 113] on input "text" at bounding box center [498, 112] width 119 height 15
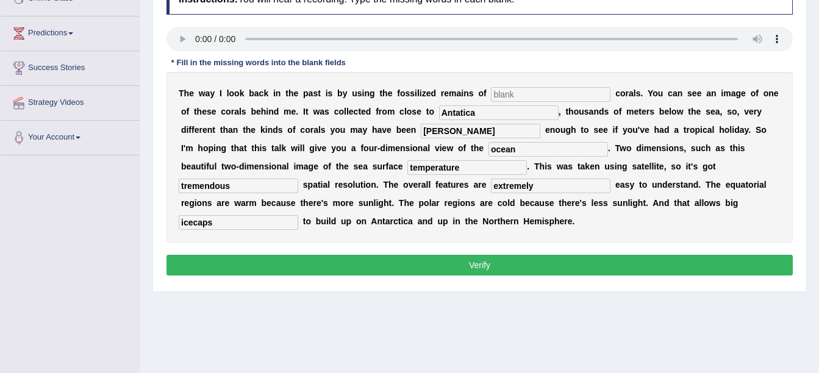
type input "Antatica"
click at [520, 93] on input "text" at bounding box center [550, 94] width 119 height 15
type input "deepwater"
click at [479, 255] on button "Verify" at bounding box center [479, 265] width 626 height 21
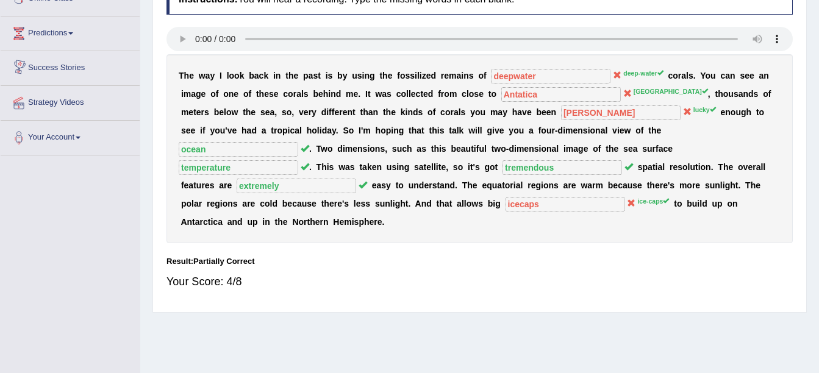
drag, startPoint x: -2, startPoint y: 88, endPoint x: -2, endPoint y: -63, distance: 151.2
drag, startPoint x: 538, startPoint y: 404, endPoint x: 155, endPoint y: 404, distance: 382.9
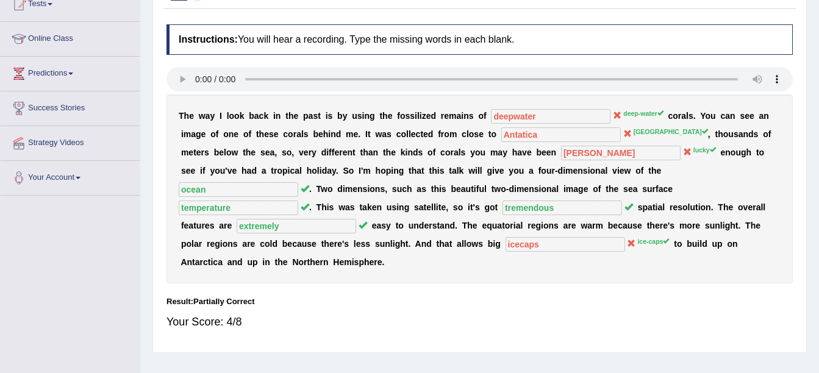
scroll to position [122, 0]
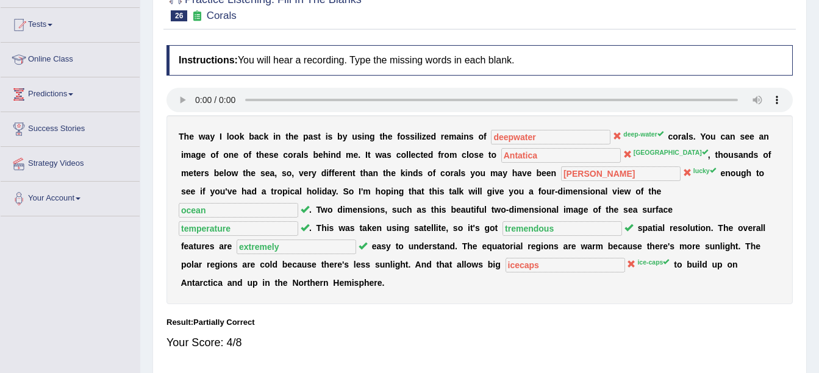
drag, startPoint x: 827, startPoint y: 36, endPoint x: 617, endPoint y: -59, distance: 230.6
click at [617, 0] on html "Toggle navigation Home Practice Questions Speaking Practice Read Aloud Repeat S…" at bounding box center [409, 64] width 819 height 373
